Goal: Task Accomplishment & Management: Use online tool/utility

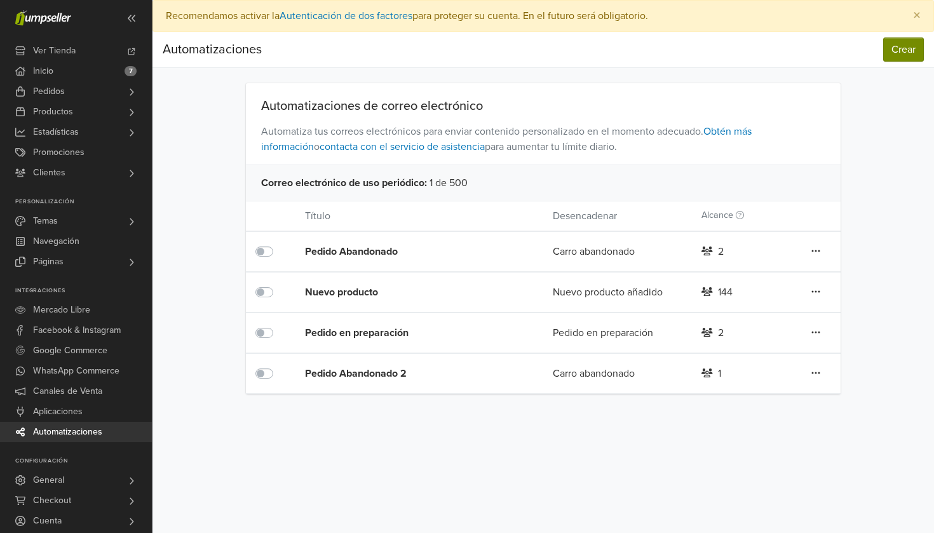
click at [889, 46] on button "Crear" at bounding box center [903, 49] width 41 height 24
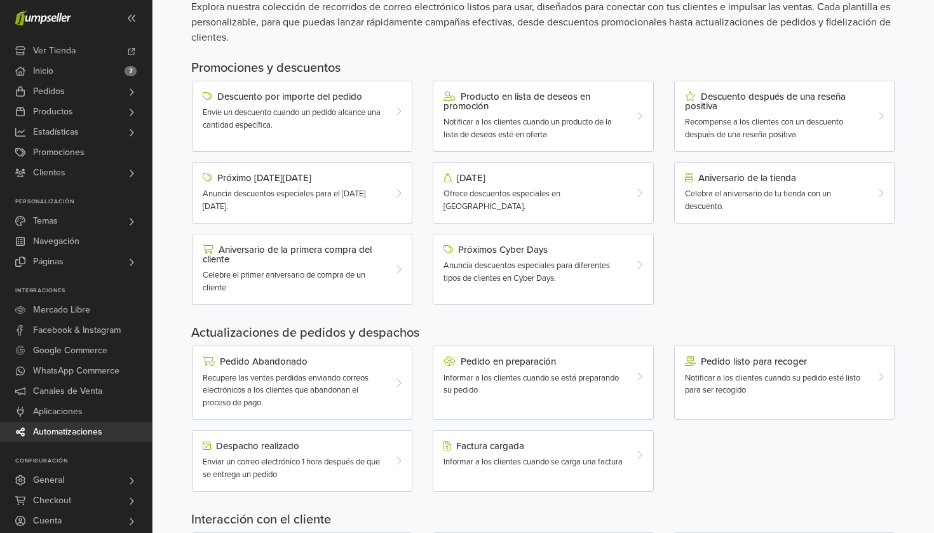
scroll to position [109, 0]
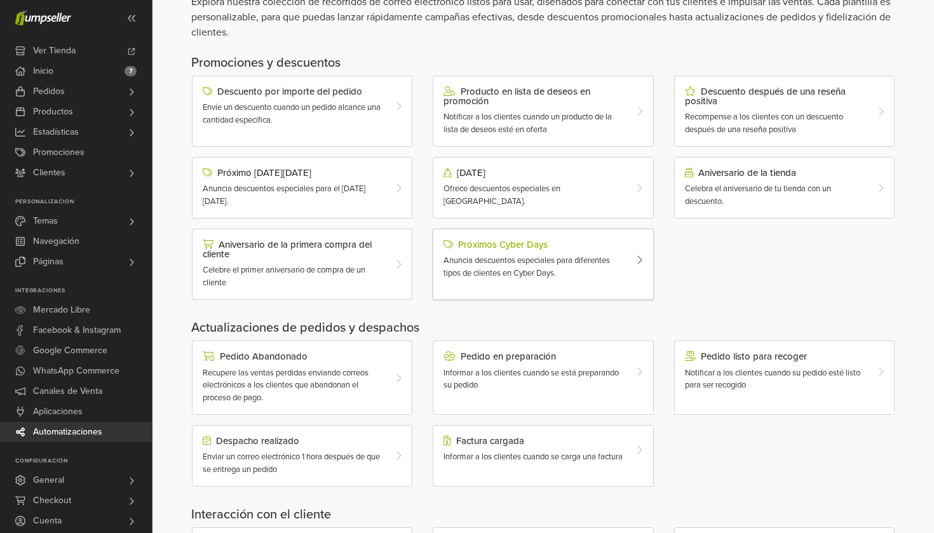
click at [541, 269] on span "Anuncia descuentos especiales para diferentes tipos de clientes en Cyber Days." at bounding box center [527, 266] width 166 height 23
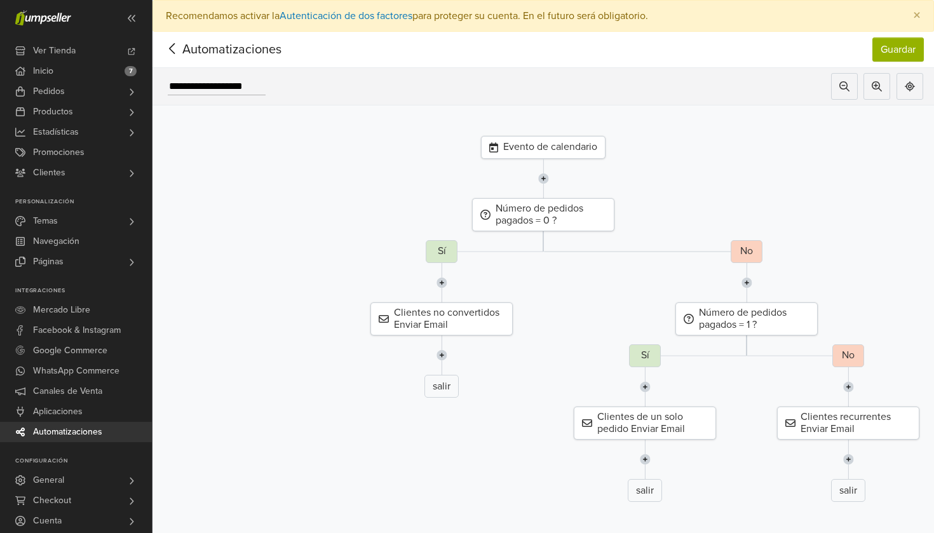
click at [580, 150] on div "Evento de calendario" at bounding box center [543, 147] width 125 height 23
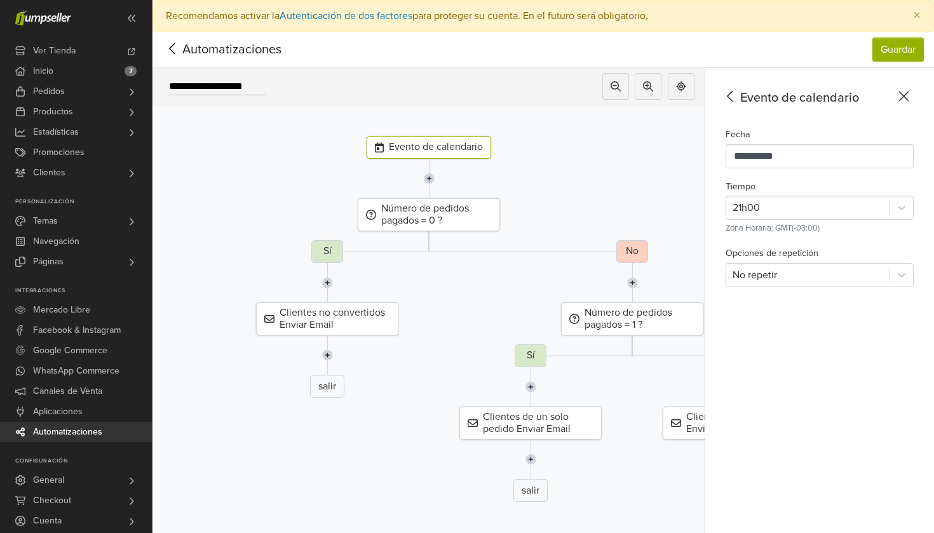
click at [901, 90] on icon at bounding box center [904, 96] width 20 height 16
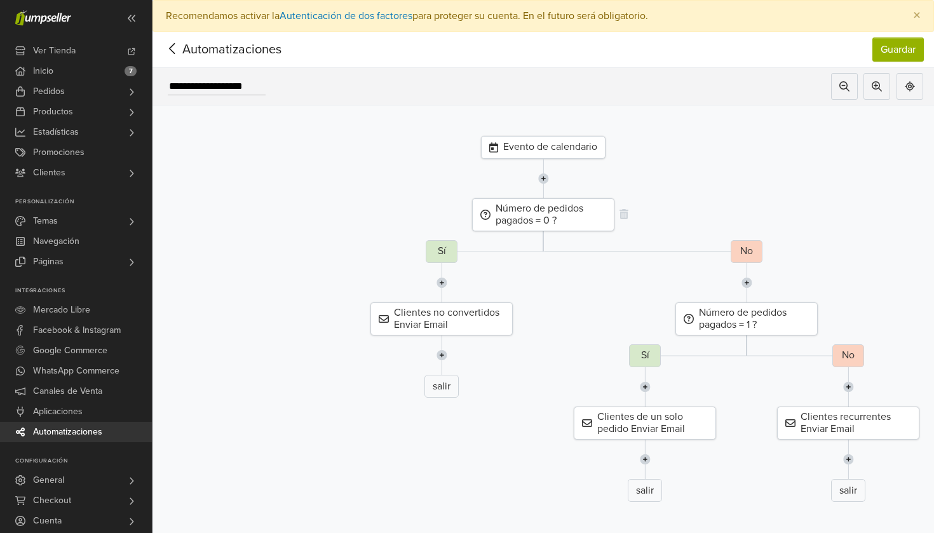
click at [546, 214] on div "Número de pedidos pagados = 0 ?" at bounding box center [543, 214] width 142 height 33
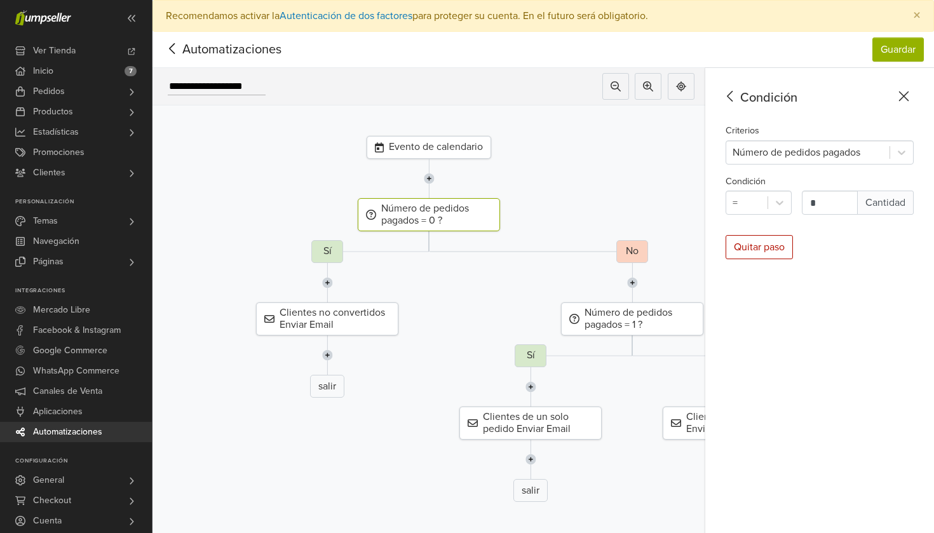
click at [911, 87] on div "Condición Criterios Número de pedidos pagados Condición = * Cantidad Quitar paso" at bounding box center [819, 316] width 229 height 497
click at [909, 95] on icon at bounding box center [904, 96] width 20 height 16
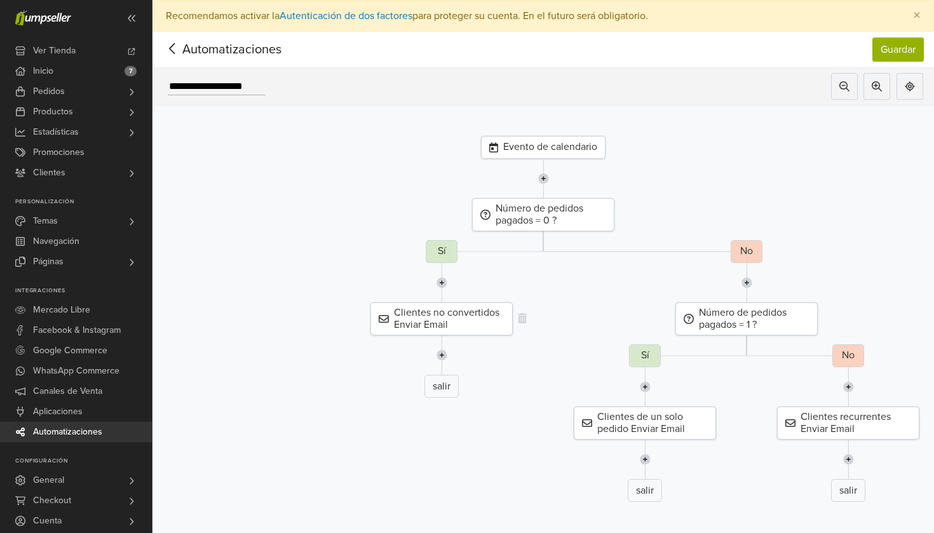
click at [428, 324] on div "Clientes no convertidos Enviar Email" at bounding box center [441, 318] width 142 height 33
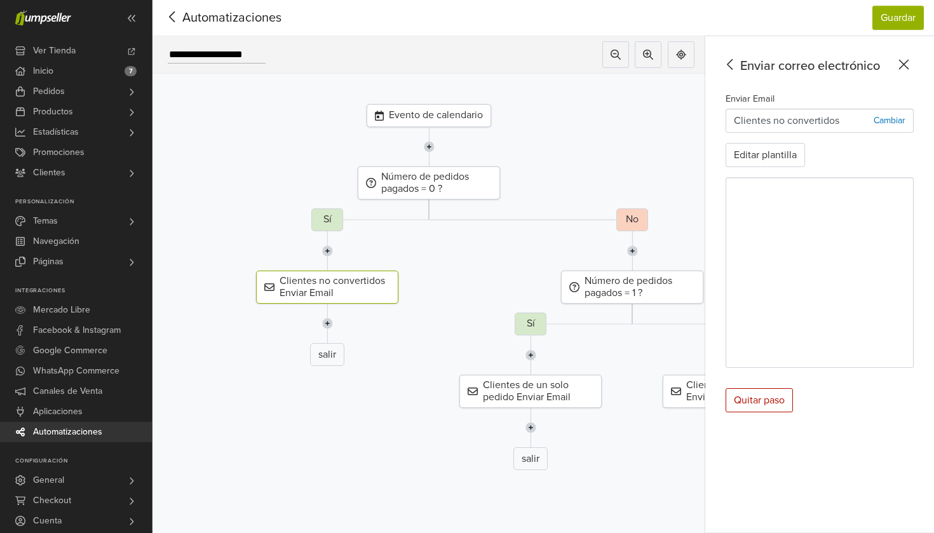
scroll to position [32, 0]
click at [909, 60] on icon at bounding box center [904, 65] width 20 height 16
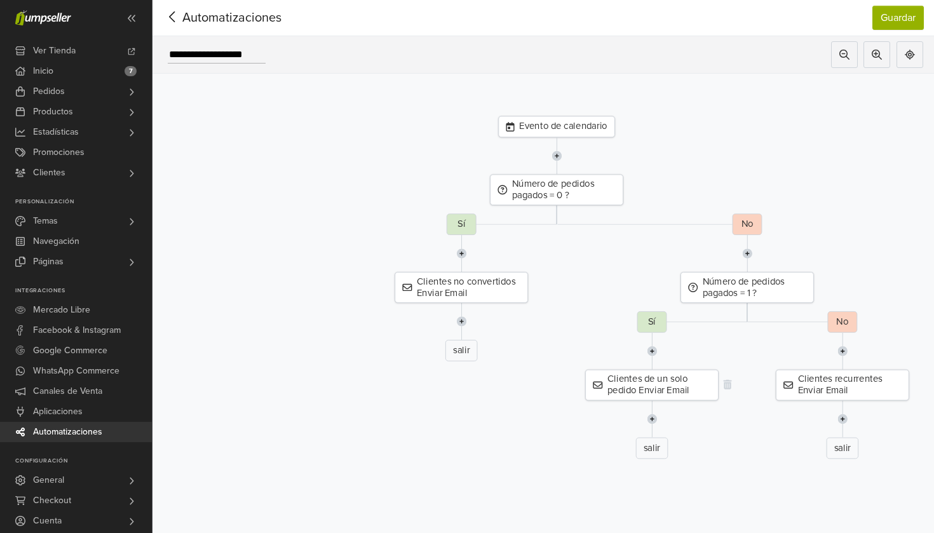
click at [670, 393] on div "Clientes de un solo pedido Enviar Email" at bounding box center [651, 385] width 133 height 31
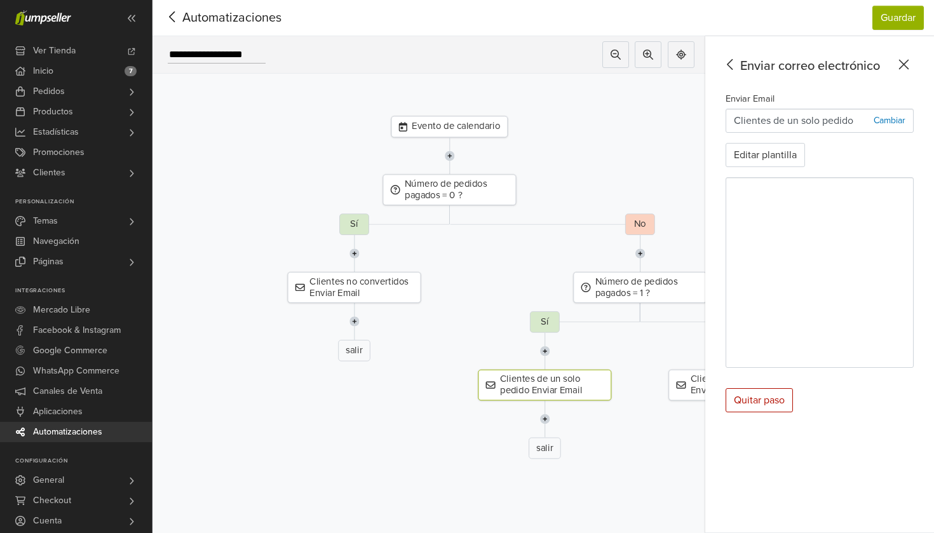
click at [902, 65] on icon at bounding box center [904, 65] width 20 height 16
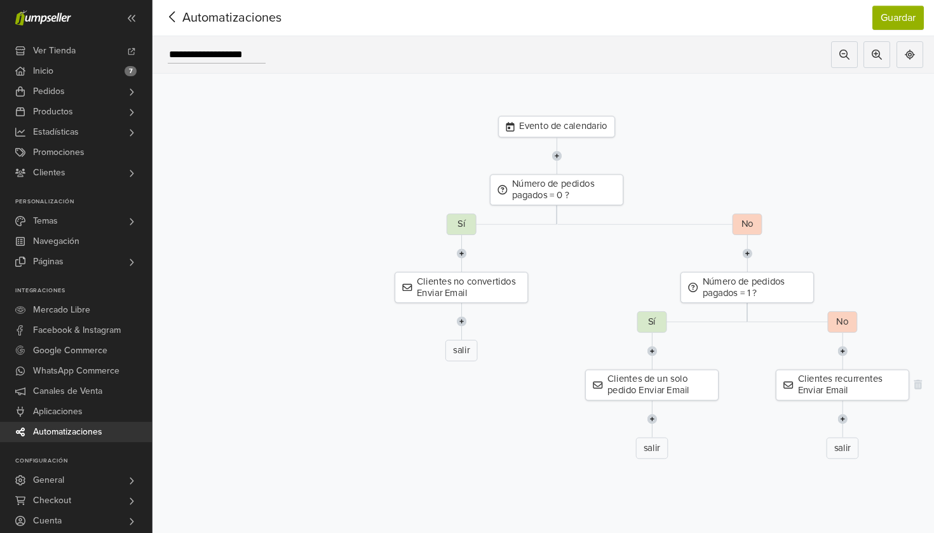
click at [815, 379] on div "Clientes recurrentes Enviar Email" at bounding box center [842, 385] width 133 height 31
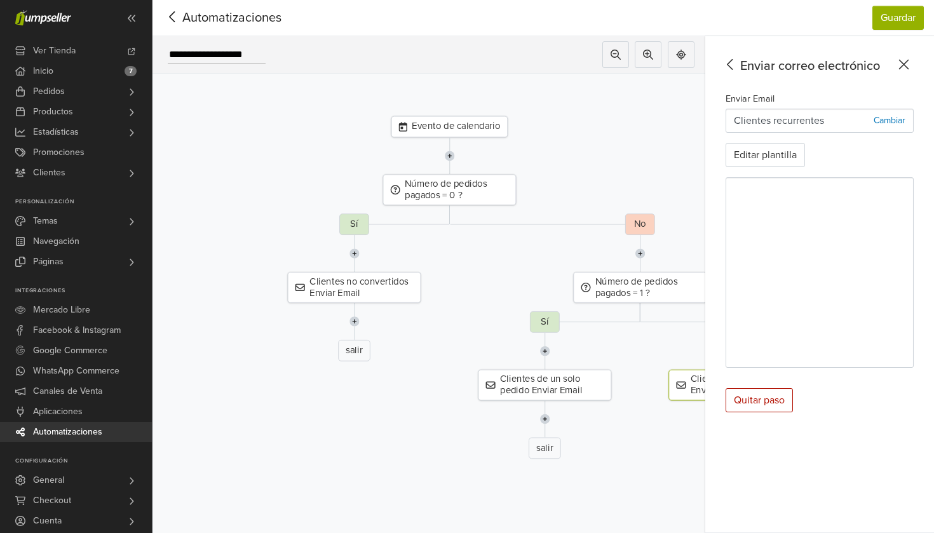
click at [904, 71] on icon at bounding box center [904, 65] width 20 height 16
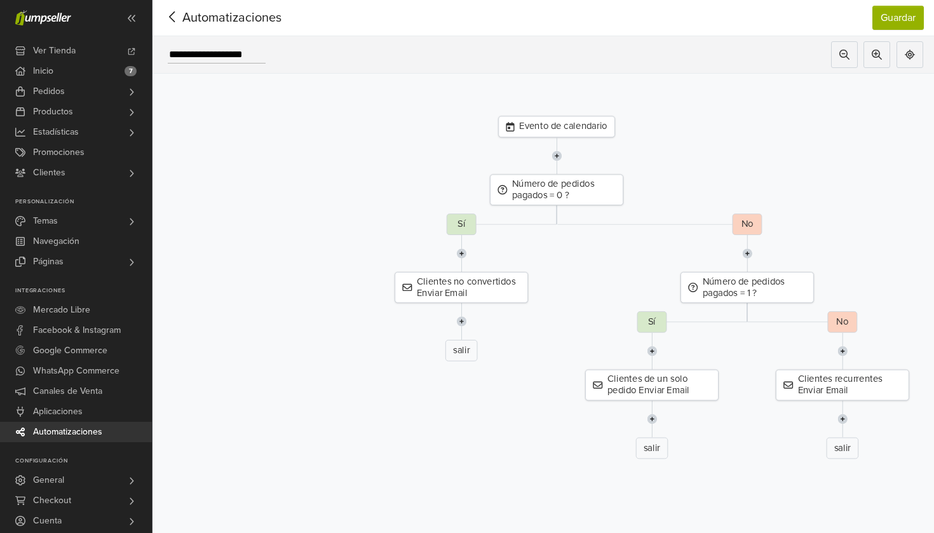
click at [179, 15] on icon at bounding box center [173, 17] width 20 height 16
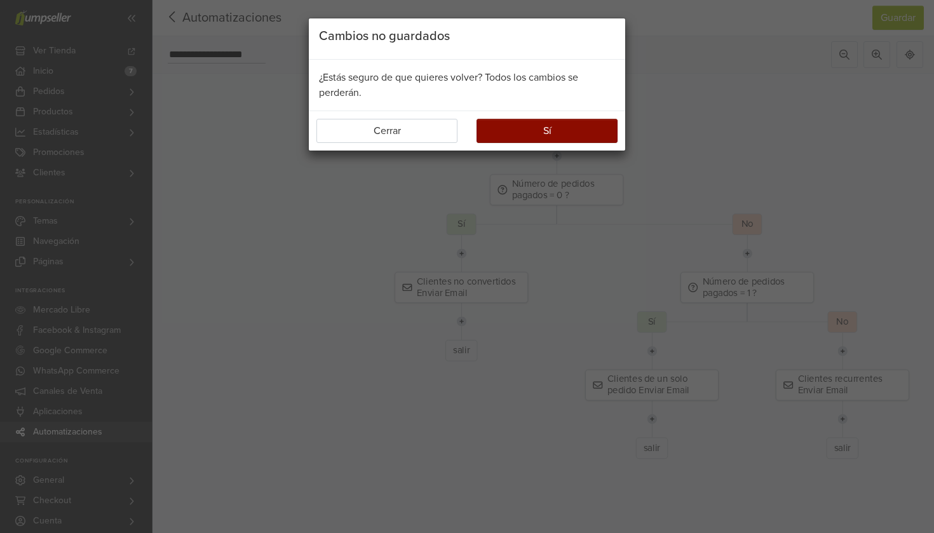
click at [490, 132] on button "Sí" at bounding box center [547, 131] width 141 height 24
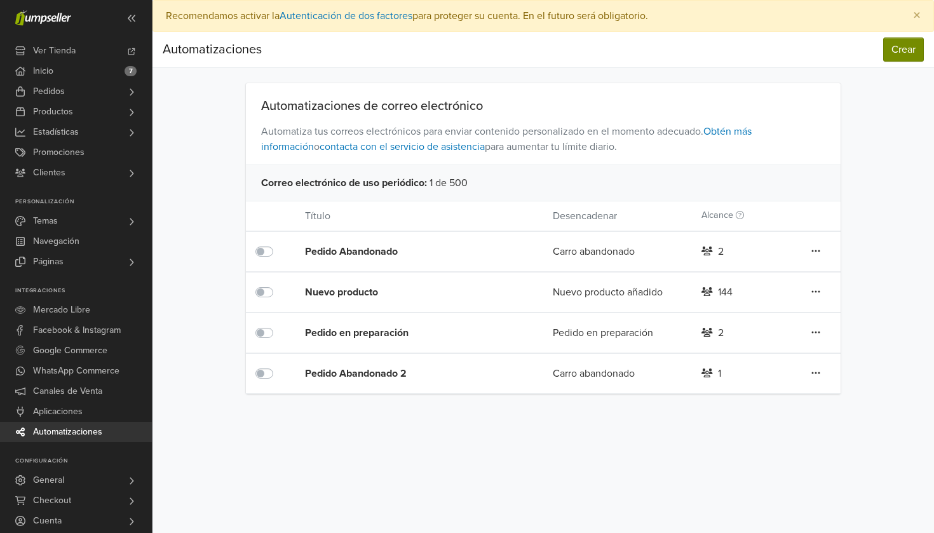
click at [893, 57] on button "Crear" at bounding box center [903, 49] width 41 height 24
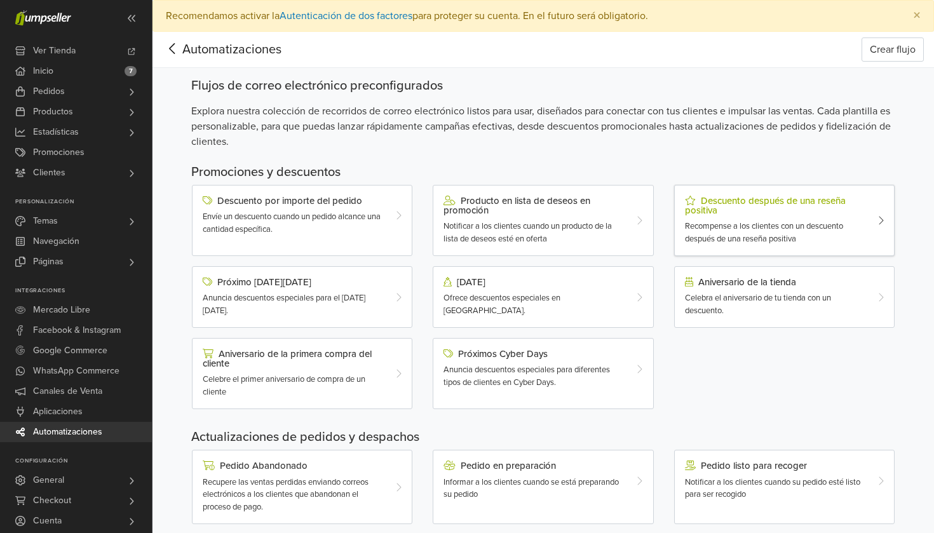
click at [736, 232] on div "Recompense a los clientes con un descuento después de una reseña positiva" at bounding box center [775, 232] width 181 height 25
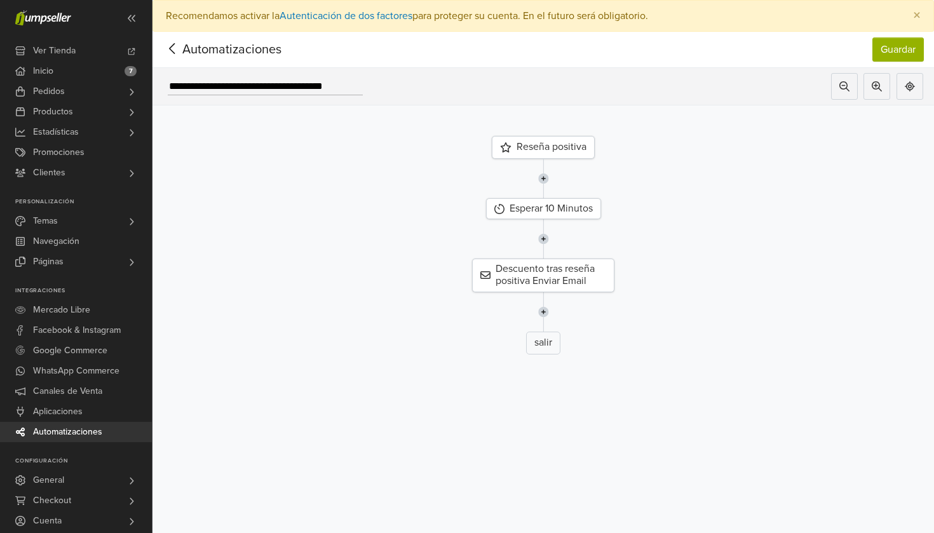
click at [234, 56] on span "Automatizaciones" at bounding box center [212, 49] width 99 height 19
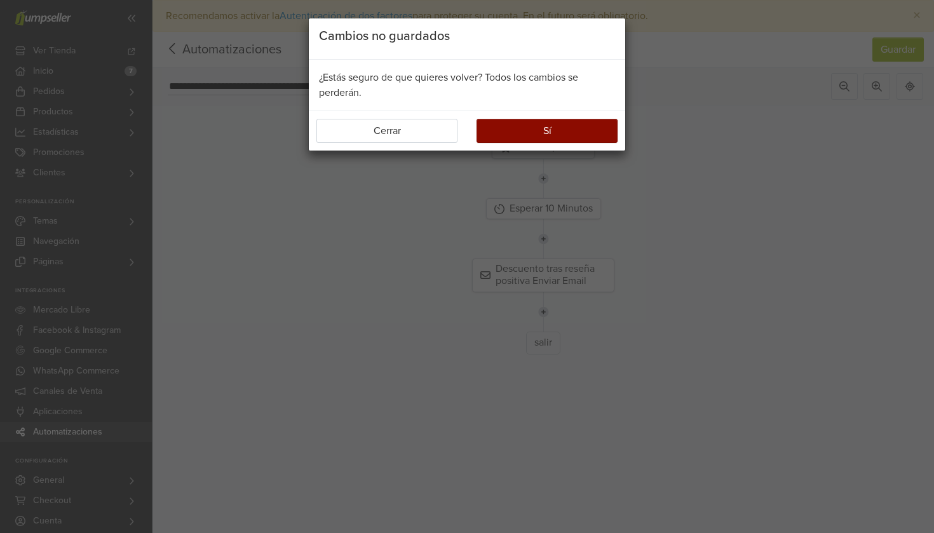
click at [492, 126] on button "Sí" at bounding box center [547, 131] width 141 height 24
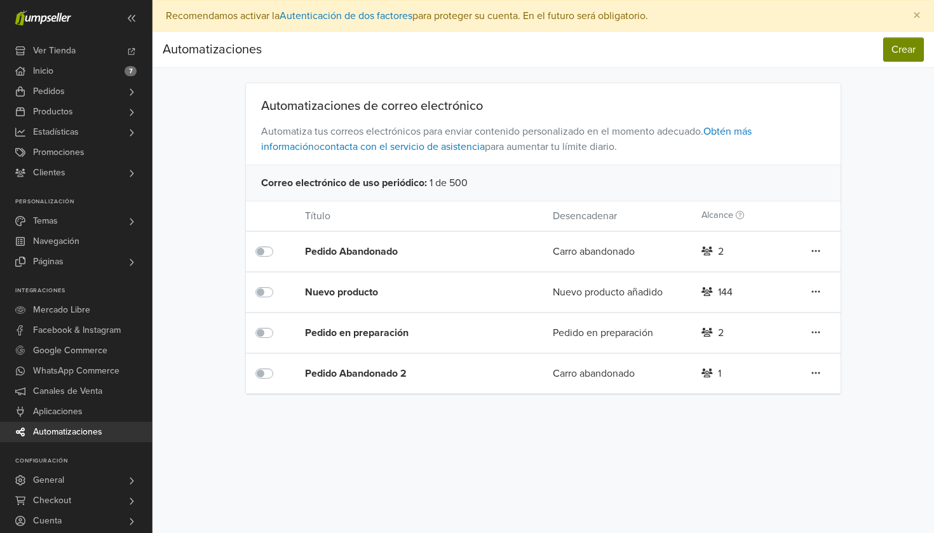
click at [906, 46] on button "Crear" at bounding box center [903, 49] width 41 height 24
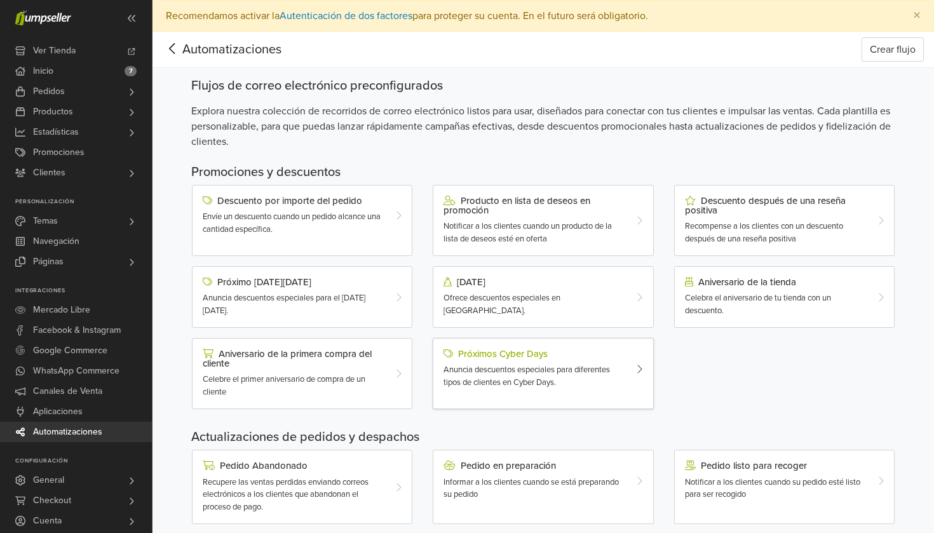
click at [577, 367] on span "Anuncia descuentos especiales para diferentes tipos de clientes en Cyber Days." at bounding box center [527, 376] width 166 height 23
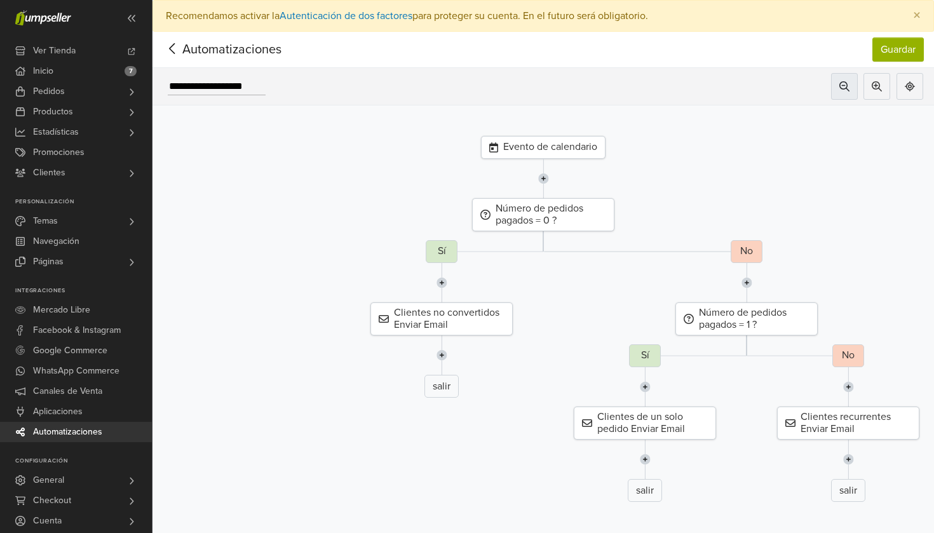
click at [847, 86] on icon at bounding box center [844, 86] width 10 height 10
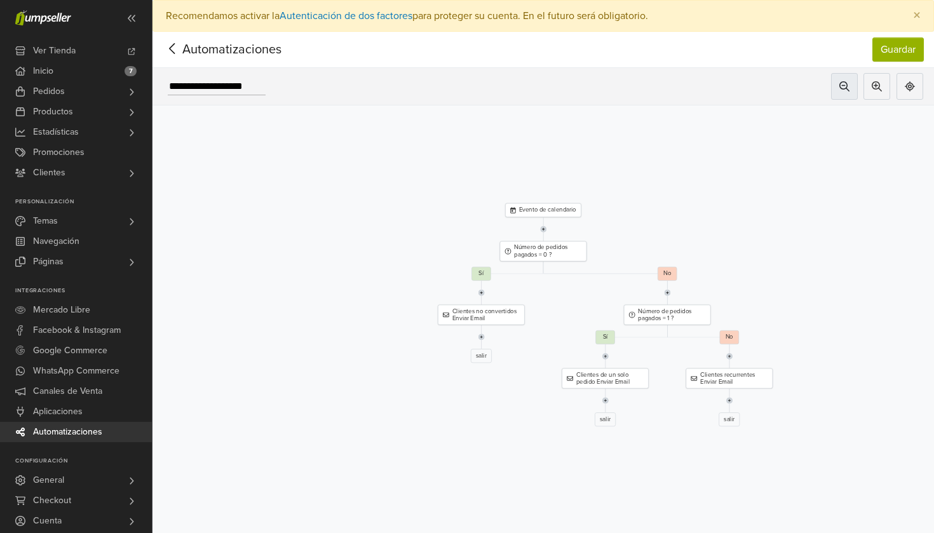
click at [847, 86] on icon at bounding box center [844, 86] width 10 height 10
click at [869, 86] on button at bounding box center [877, 86] width 27 height 27
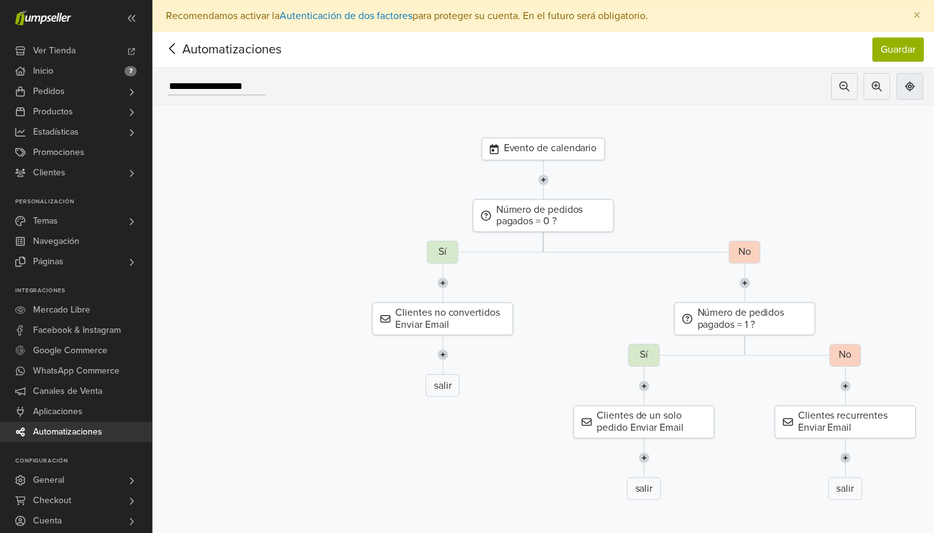
click at [908, 86] on icon at bounding box center [910, 86] width 10 height 10
click at [548, 151] on div "Evento de calendario" at bounding box center [543, 147] width 125 height 23
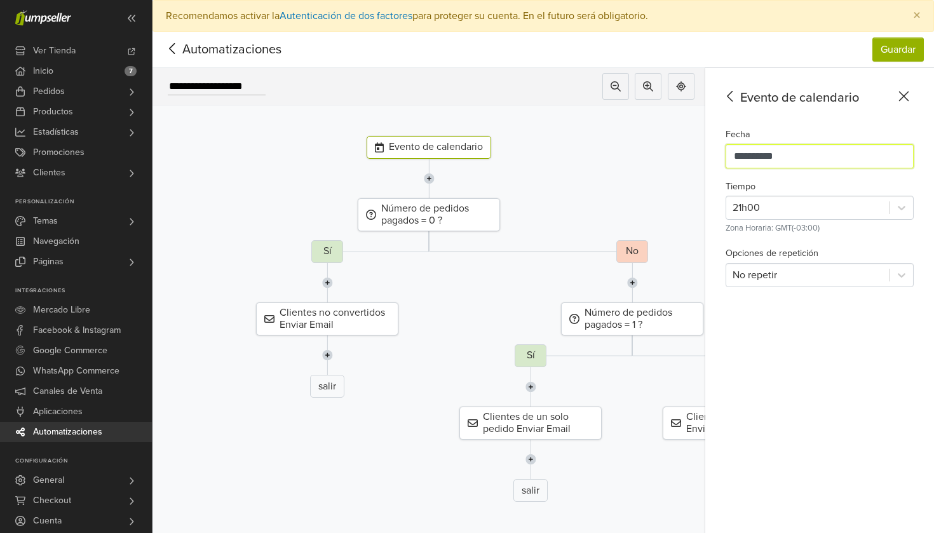
click at [747, 157] on input "**********" at bounding box center [820, 156] width 188 height 24
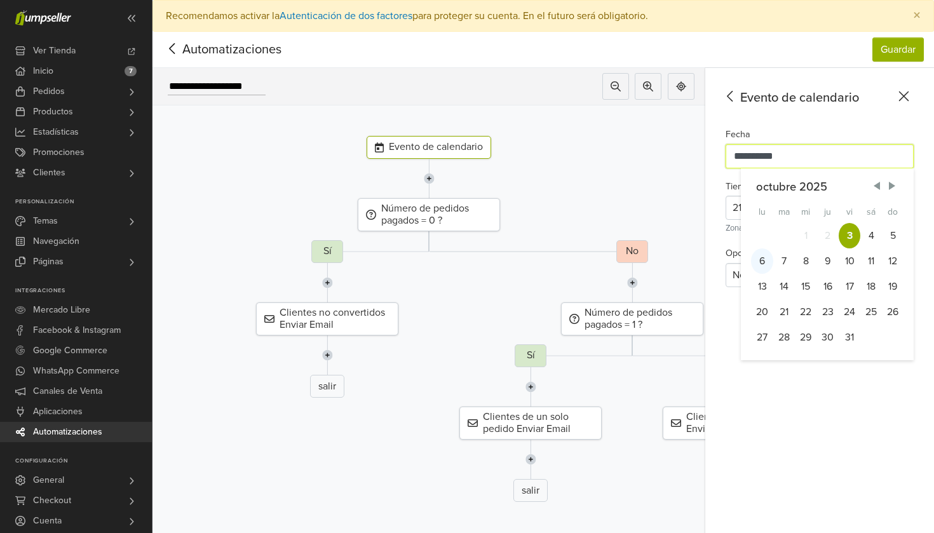
click at [756, 262] on div "6" at bounding box center [762, 260] width 22 height 25
type input "**********"
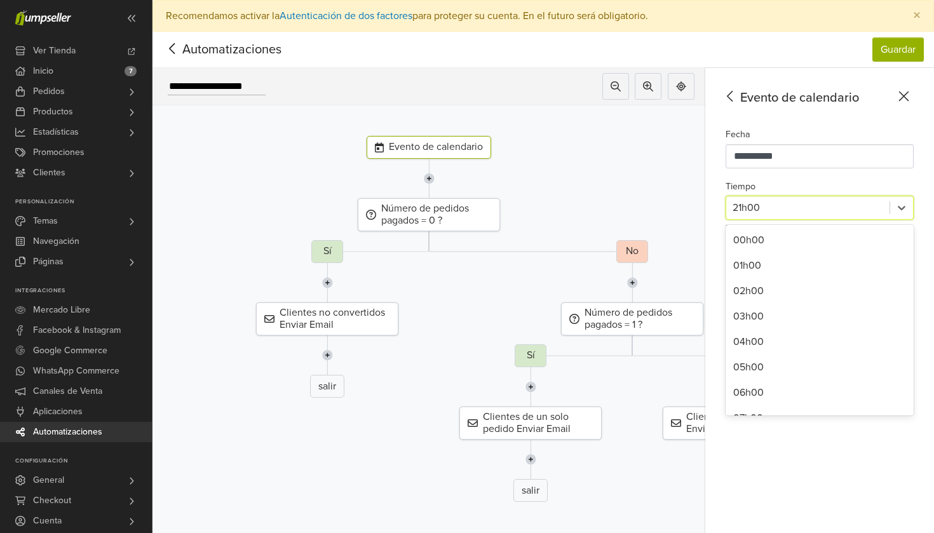
click at [825, 207] on div at bounding box center [808, 208] width 151 height 18
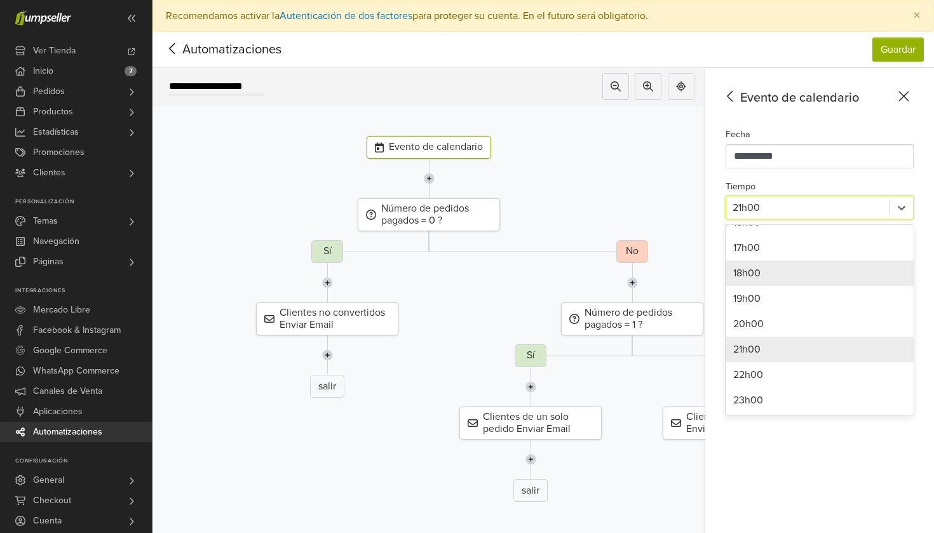
scroll to position [424, 0]
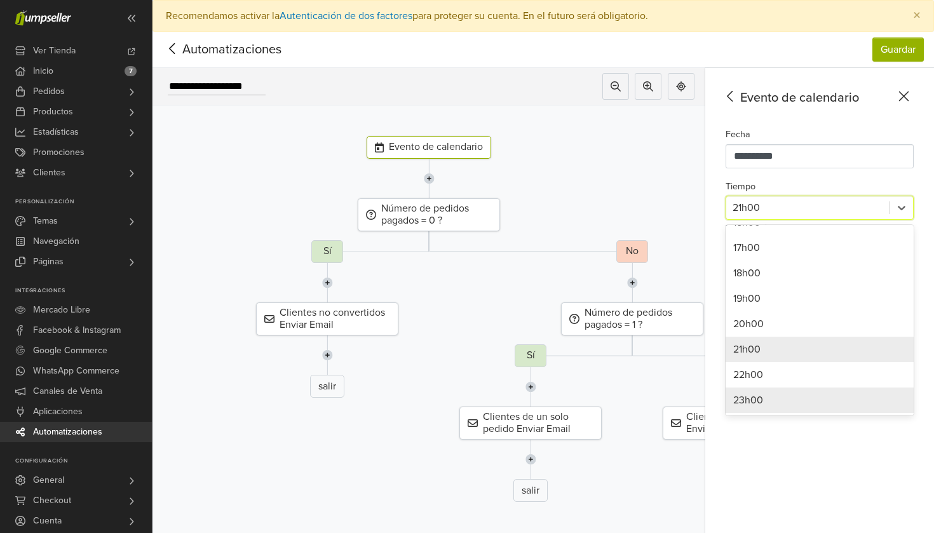
click at [779, 404] on div "23h00" at bounding box center [820, 400] width 188 height 25
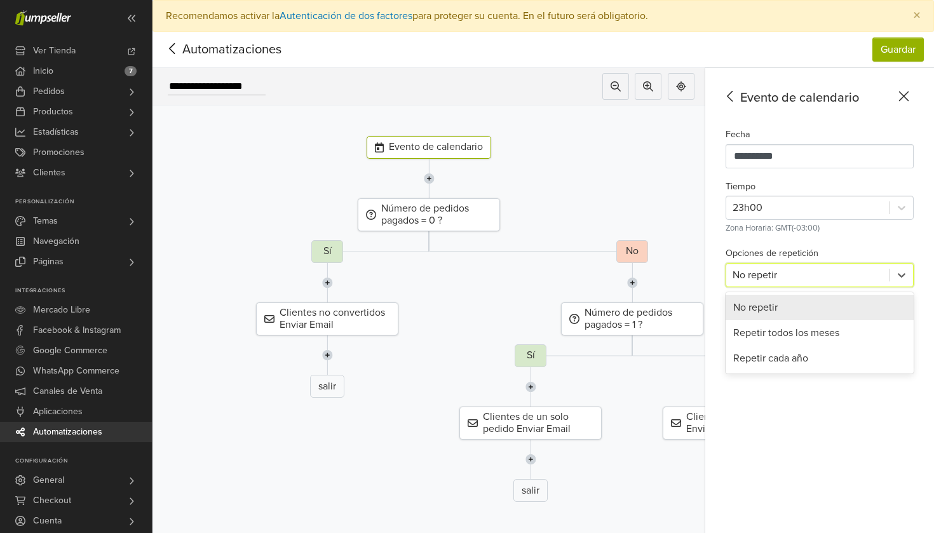
click at [782, 275] on div at bounding box center [808, 275] width 151 height 18
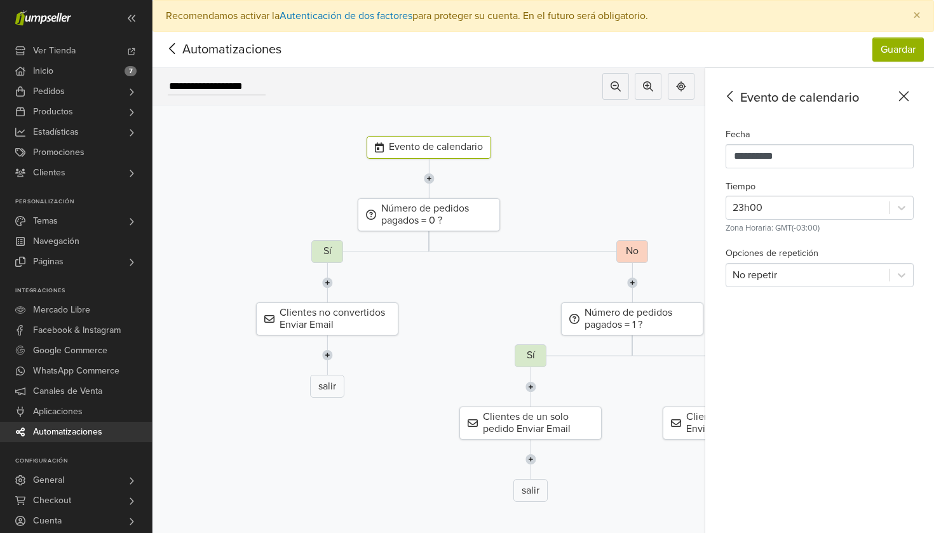
click at [816, 406] on div "**********" at bounding box center [819, 316] width 229 height 497
click at [829, 161] on input "**********" at bounding box center [820, 156] width 188 height 24
click at [909, 102] on icon at bounding box center [904, 96] width 20 height 16
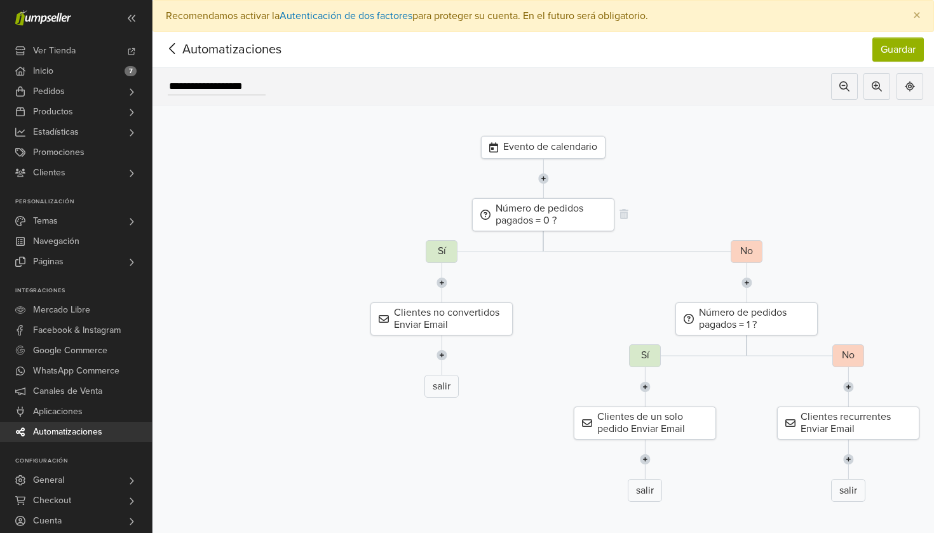
click at [589, 218] on div "Número de pedidos pagados = 0 ?" at bounding box center [543, 214] width 142 height 33
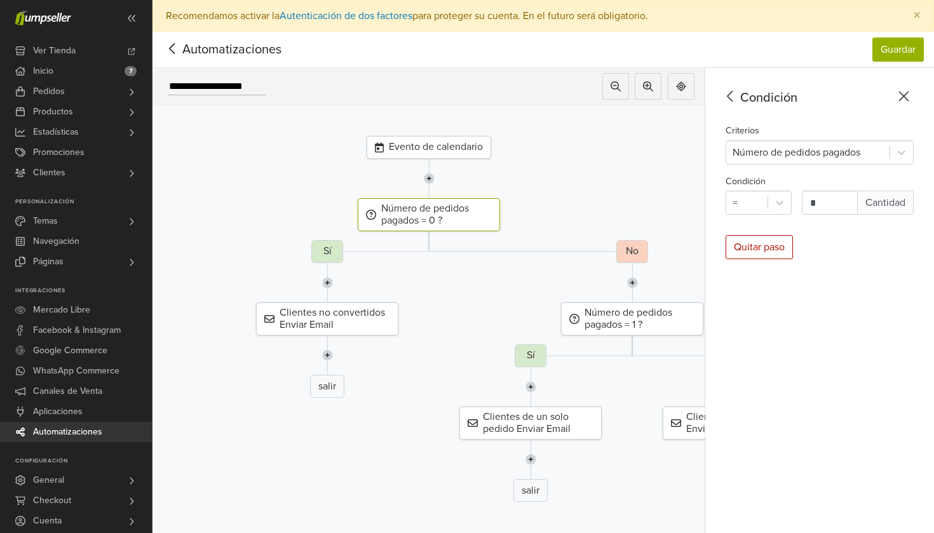
click at [905, 100] on icon at bounding box center [904, 96] width 20 height 16
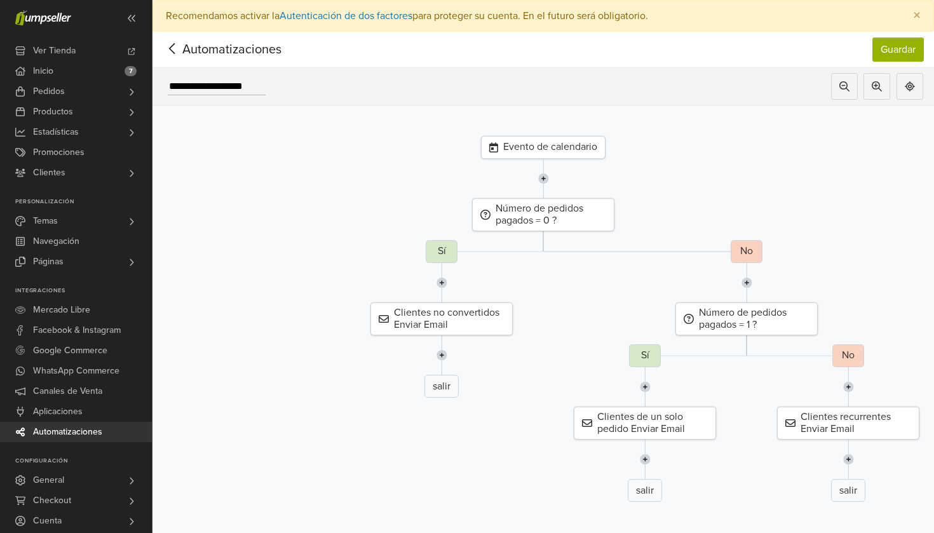
click at [745, 257] on div "No" at bounding box center [747, 251] width 32 height 23
click at [747, 281] on img at bounding box center [747, 282] width 11 height 39
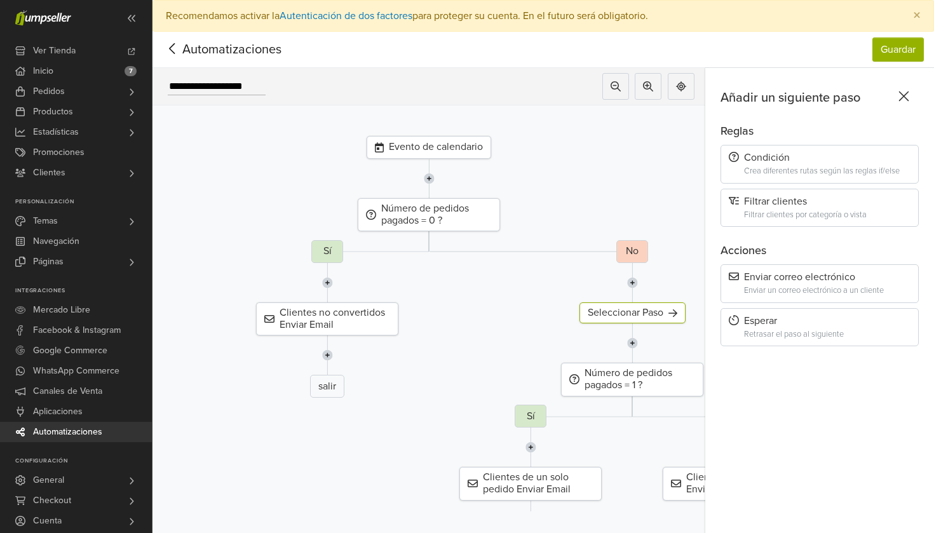
click at [906, 94] on icon at bounding box center [904, 97] width 10 height 10
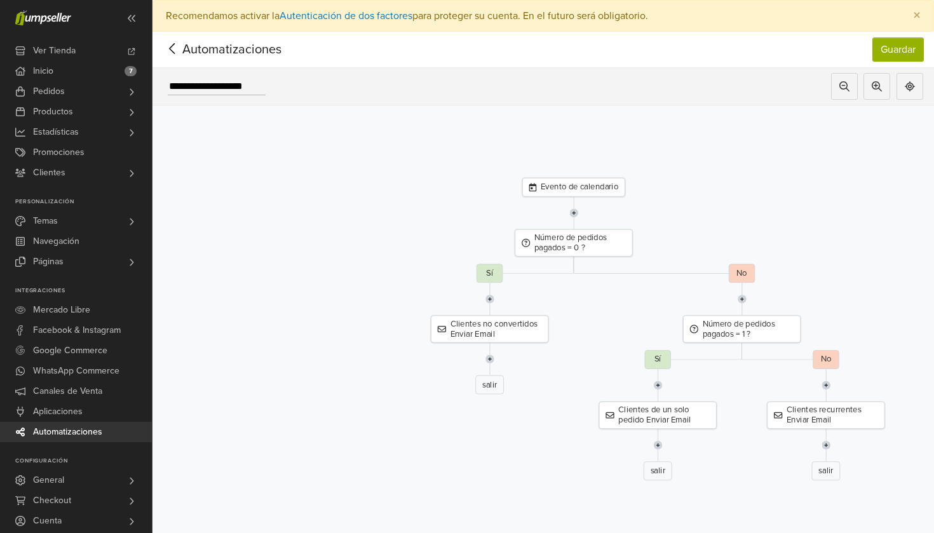
click at [202, 47] on span "Automatizaciones" at bounding box center [212, 49] width 99 height 19
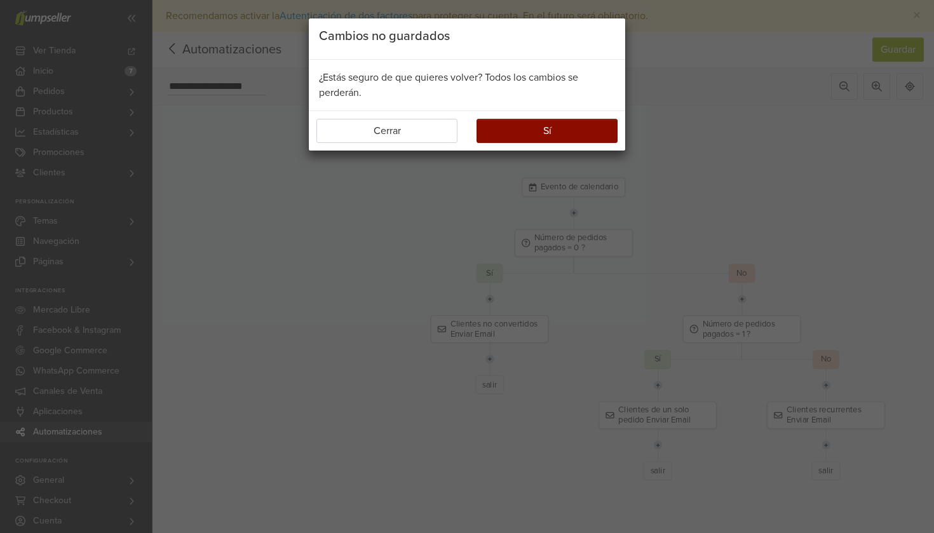
click at [532, 137] on button "Sí" at bounding box center [547, 131] width 141 height 24
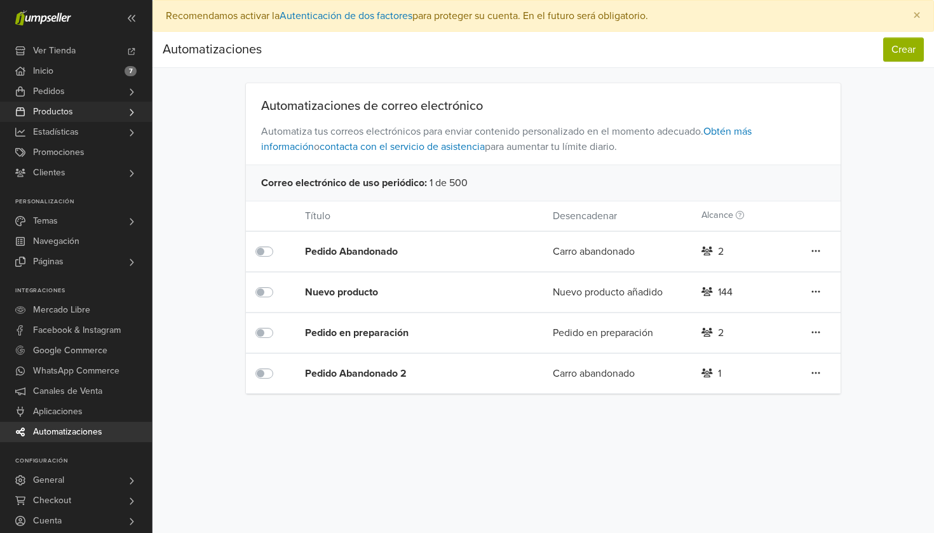
click at [64, 115] on span "Productos" at bounding box center [53, 112] width 40 height 20
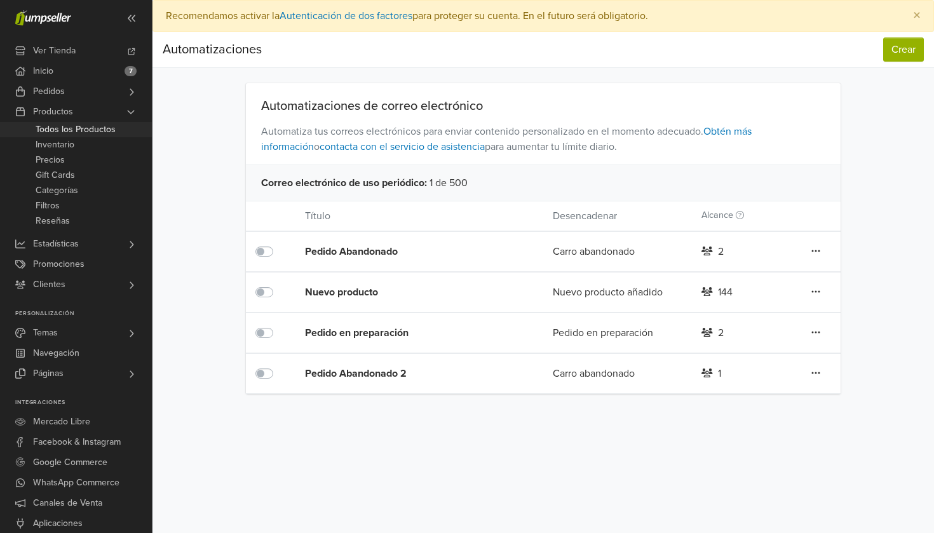
click at [88, 130] on span "Todos los Productos" at bounding box center [76, 129] width 80 height 15
